Goal: Information Seeking & Learning: Learn about a topic

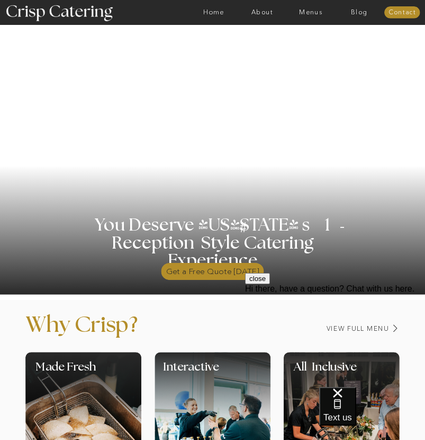
click at [200, 271] on p "Get a Free Quote [DATE]" at bounding box center [212, 269] width 103 height 21
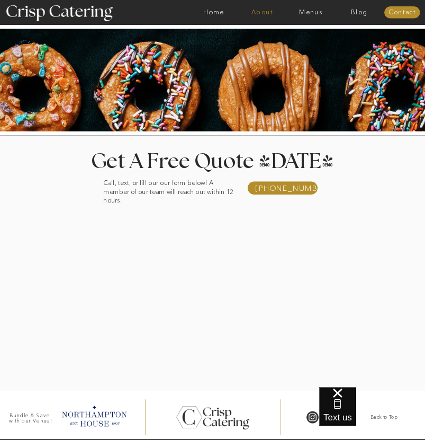
click at [257, 11] on nav "About" at bounding box center [262, 12] width 49 height 7
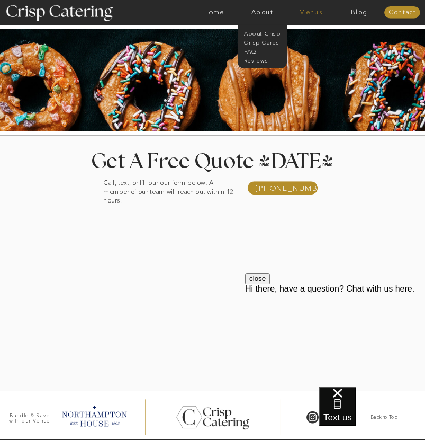
click at [313, 10] on nav "Menus" at bounding box center [311, 12] width 49 height 7
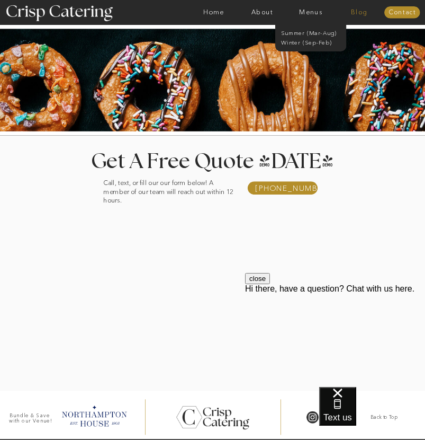
click at [351, 13] on nav "Blog" at bounding box center [359, 12] width 49 height 7
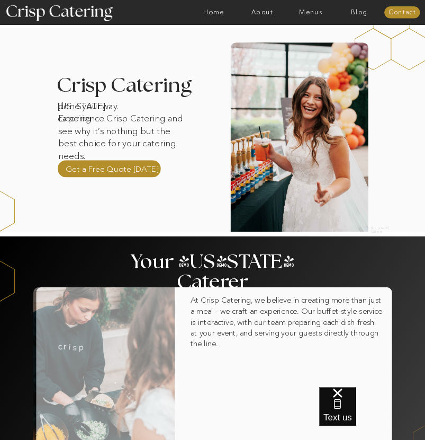
scroll to position [199, 0]
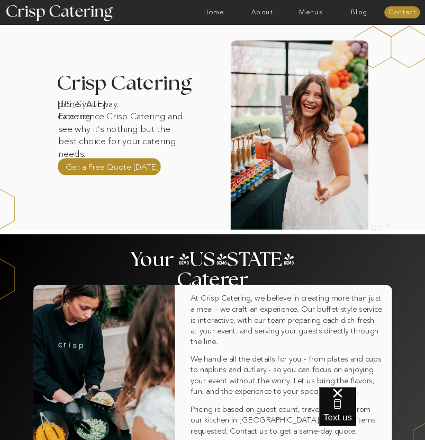
click at [125, 158] on div at bounding box center [109, 166] width 103 height 17
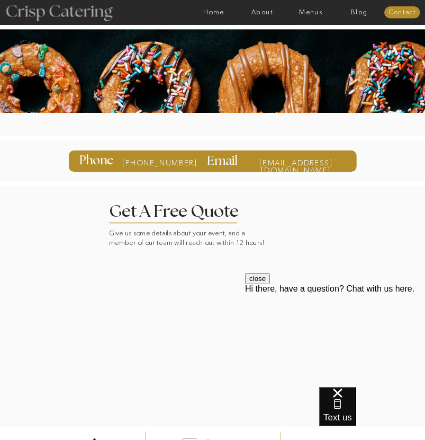
scroll to position [51, 0]
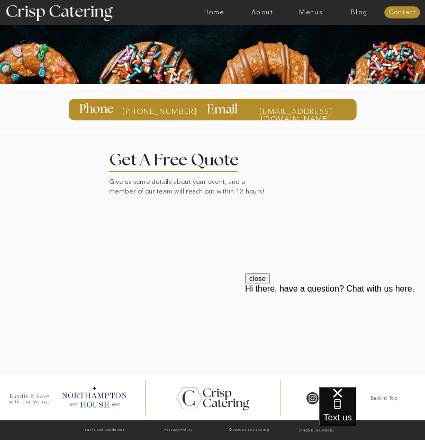
click at [203, 395] on div at bounding box center [213, 399] width 81 height 76
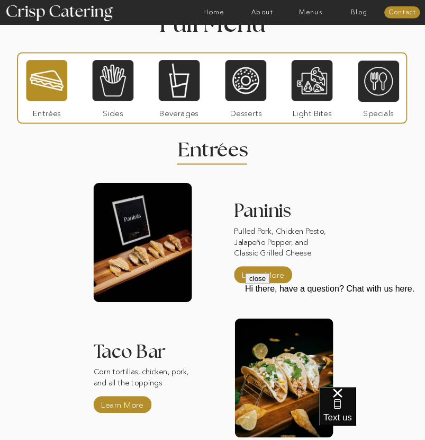
scroll to position [734, 0]
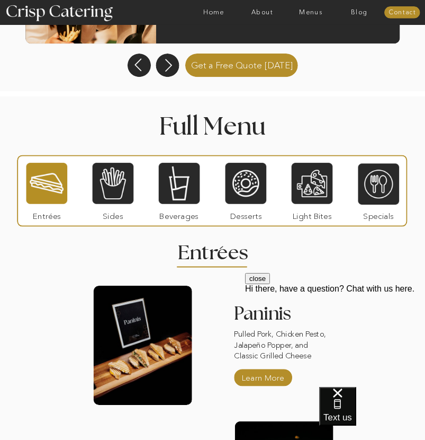
click at [104, 206] on p "Sides" at bounding box center [113, 214] width 47 height 21
click at [114, 193] on div at bounding box center [113, 183] width 41 height 42
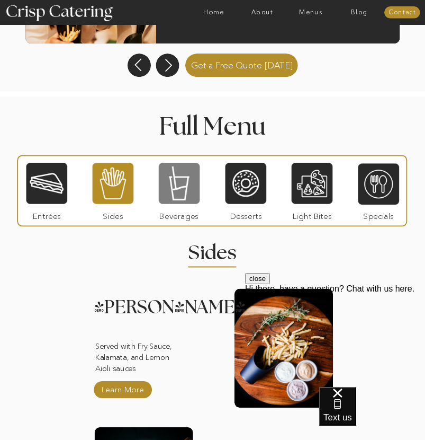
click at [165, 188] on div at bounding box center [179, 183] width 41 height 42
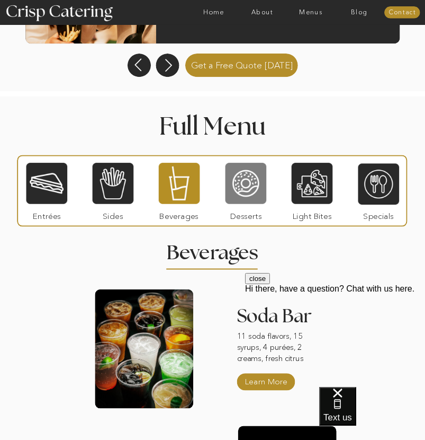
click at [232, 182] on div at bounding box center [246, 183] width 41 height 42
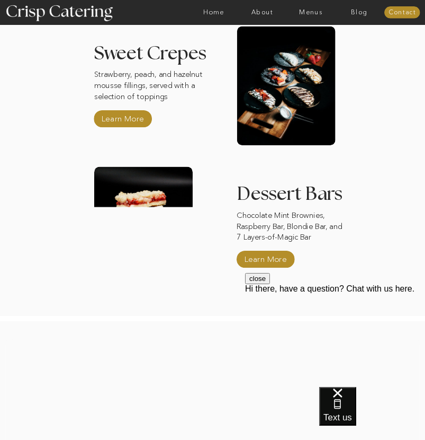
scroll to position [1351, 0]
